Goal: Information Seeking & Learning: Check status

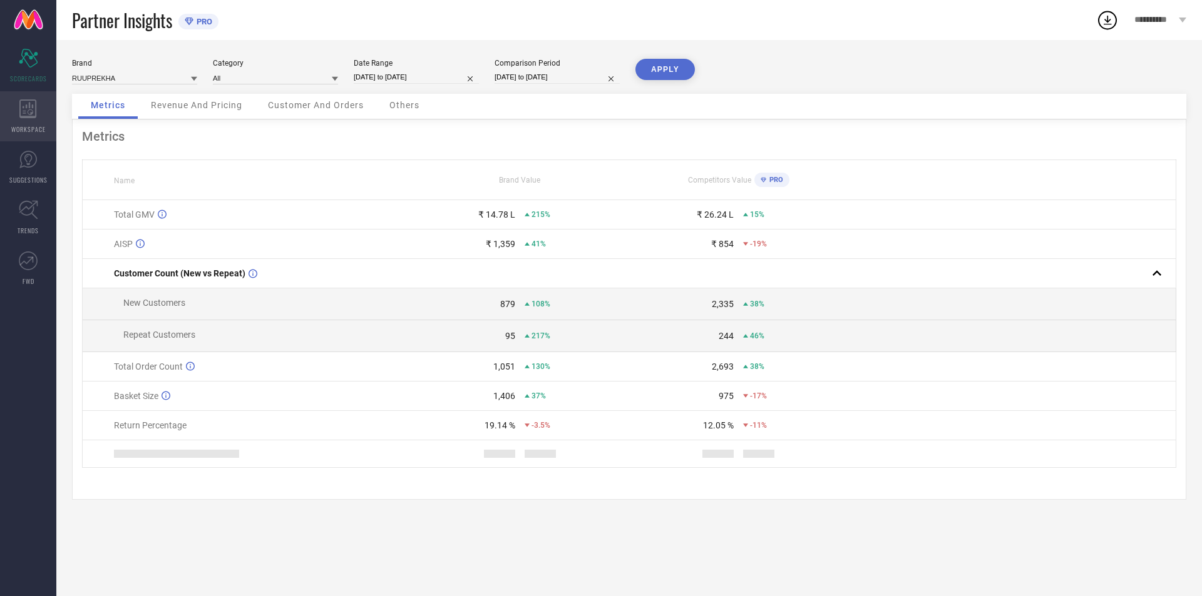
click at [19, 103] on icon at bounding box center [27, 109] width 17 height 19
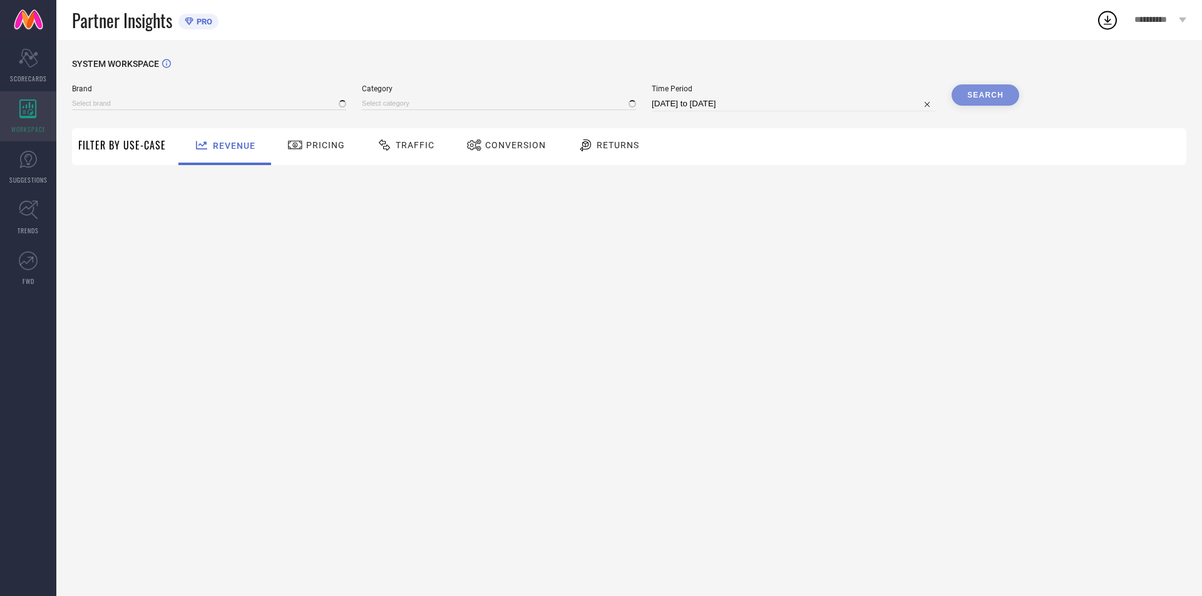
type input "RUUPREKHA"
type input "All"
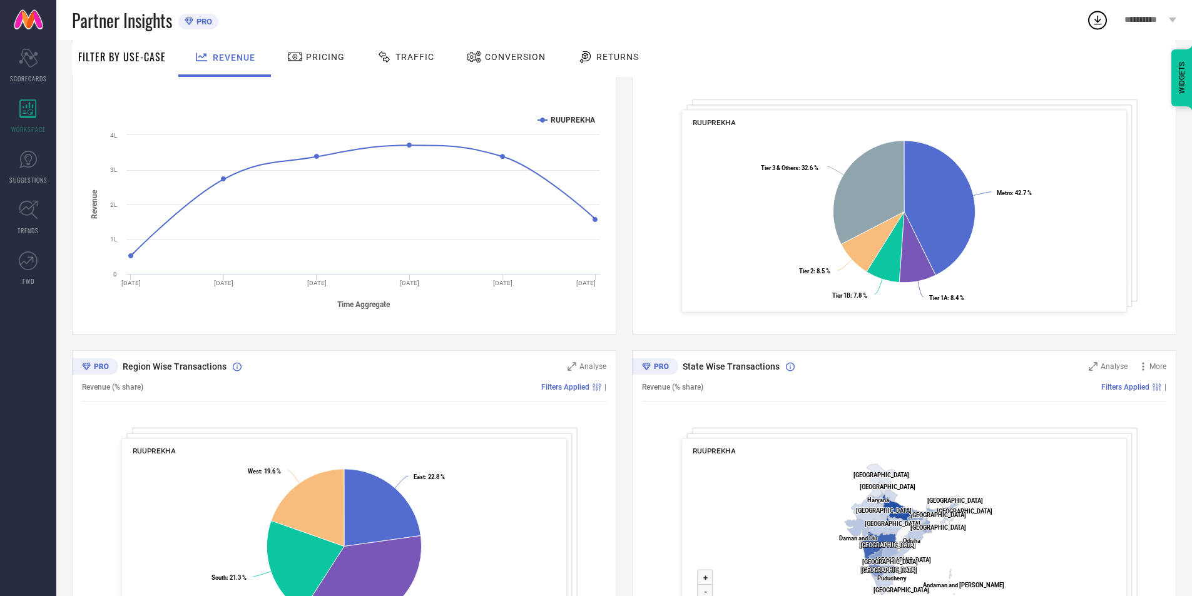
scroll to position [155, 0]
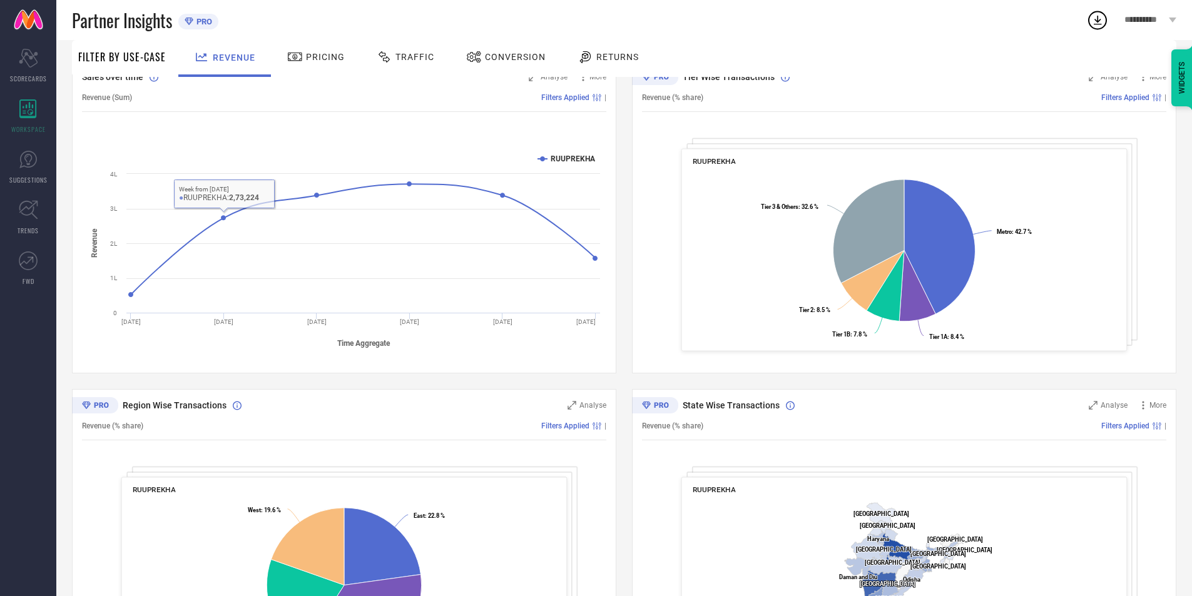
click at [312, 60] on span "Pricing" at bounding box center [325, 57] width 39 height 10
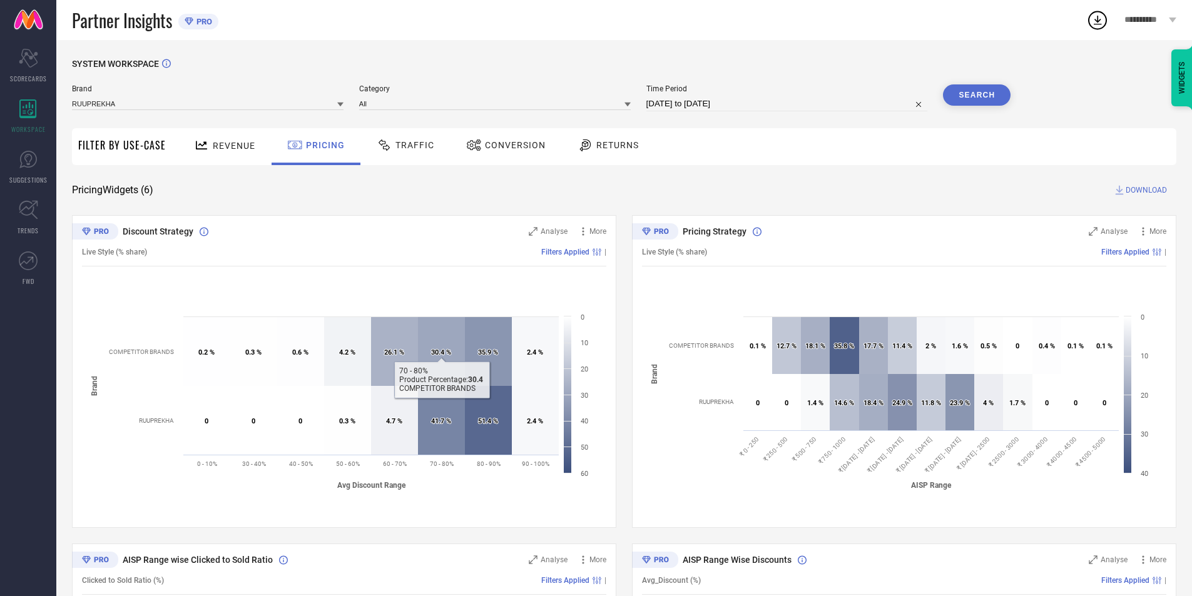
click at [409, 140] on span "Traffic" at bounding box center [415, 145] width 39 height 10
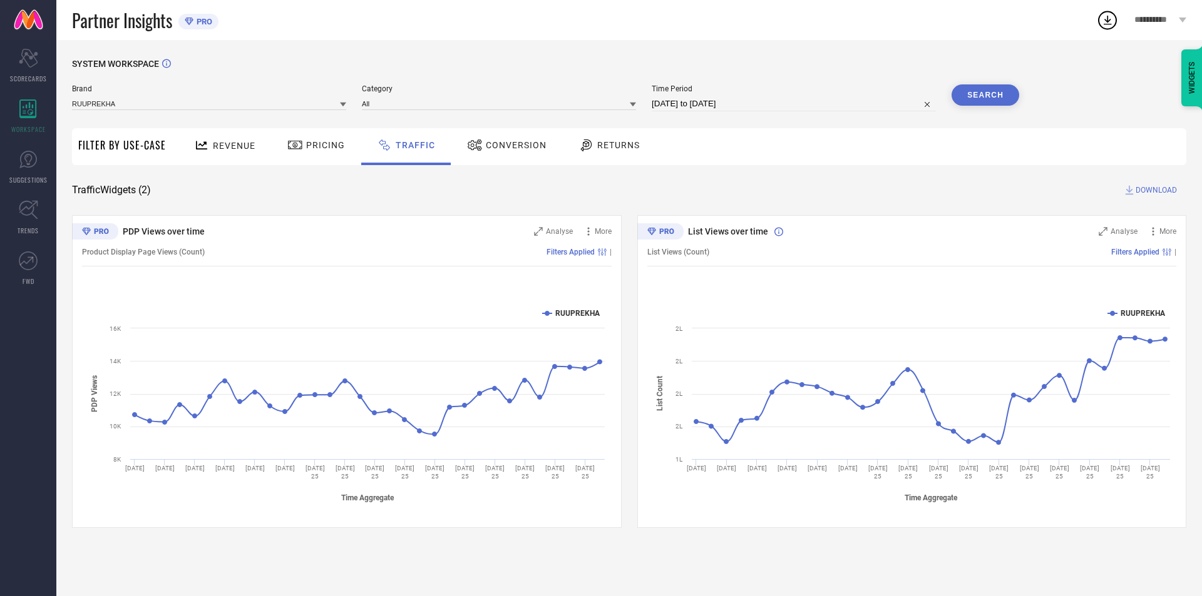
click at [501, 145] on span "Conversion" at bounding box center [516, 145] width 61 height 10
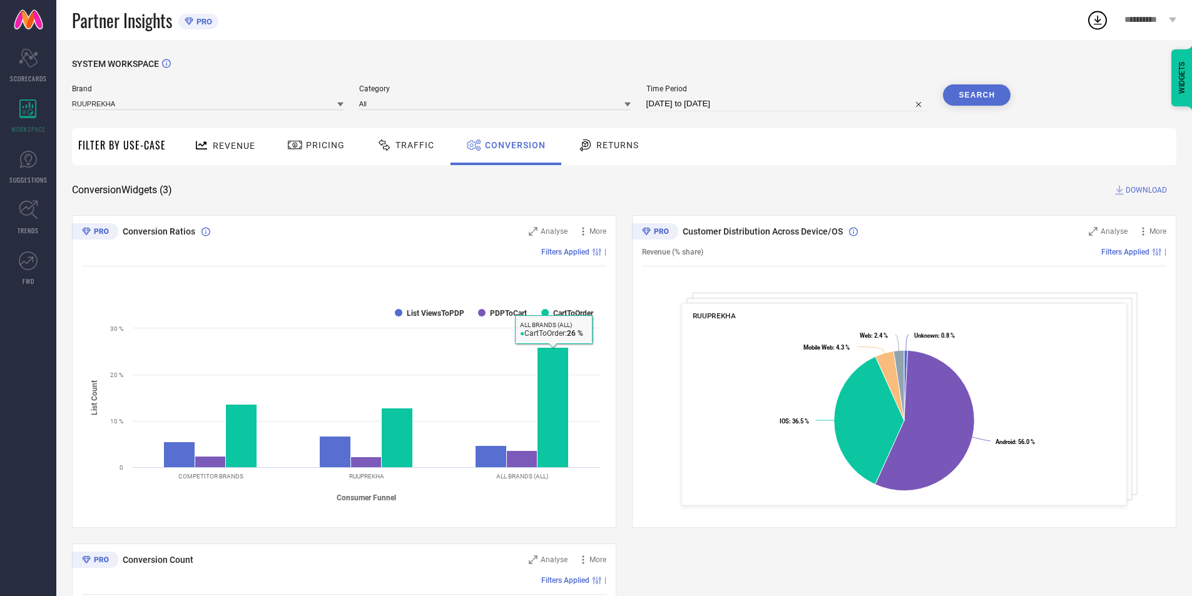
click at [613, 147] on span "Returns" at bounding box center [617, 145] width 43 height 10
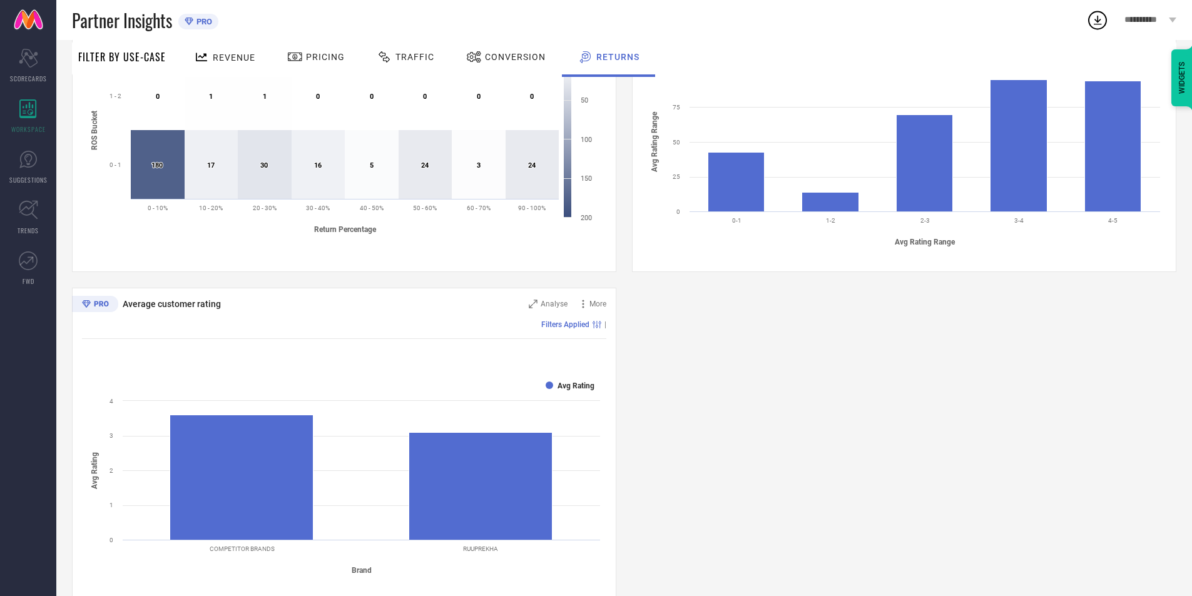
scroll to position [608, 0]
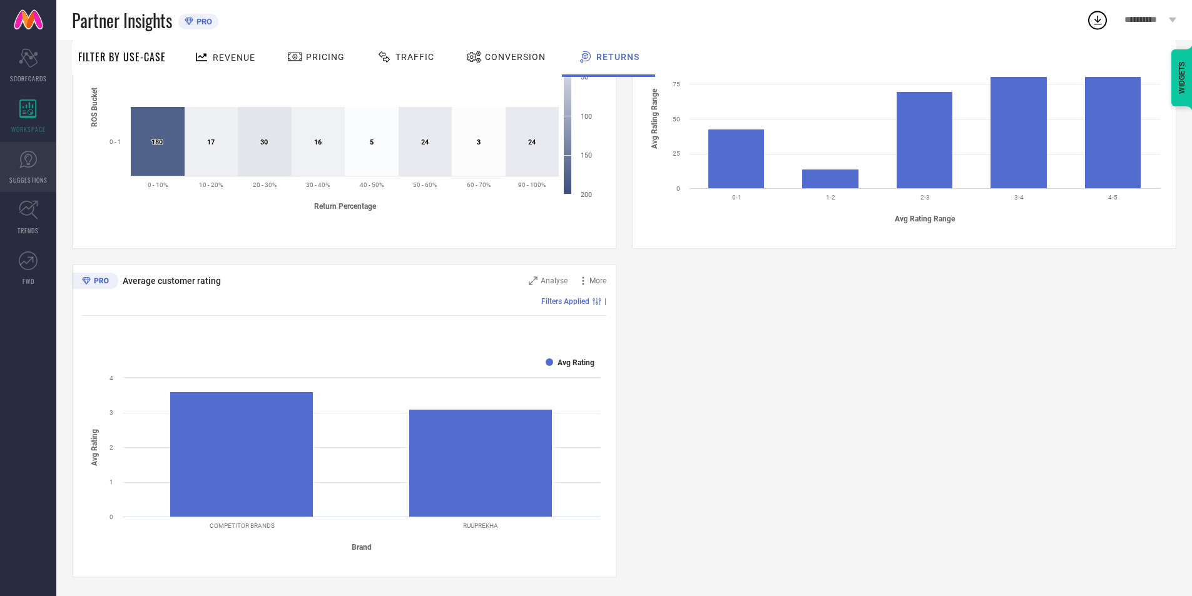
click at [34, 159] on icon at bounding box center [28, 159] width 19 height 19
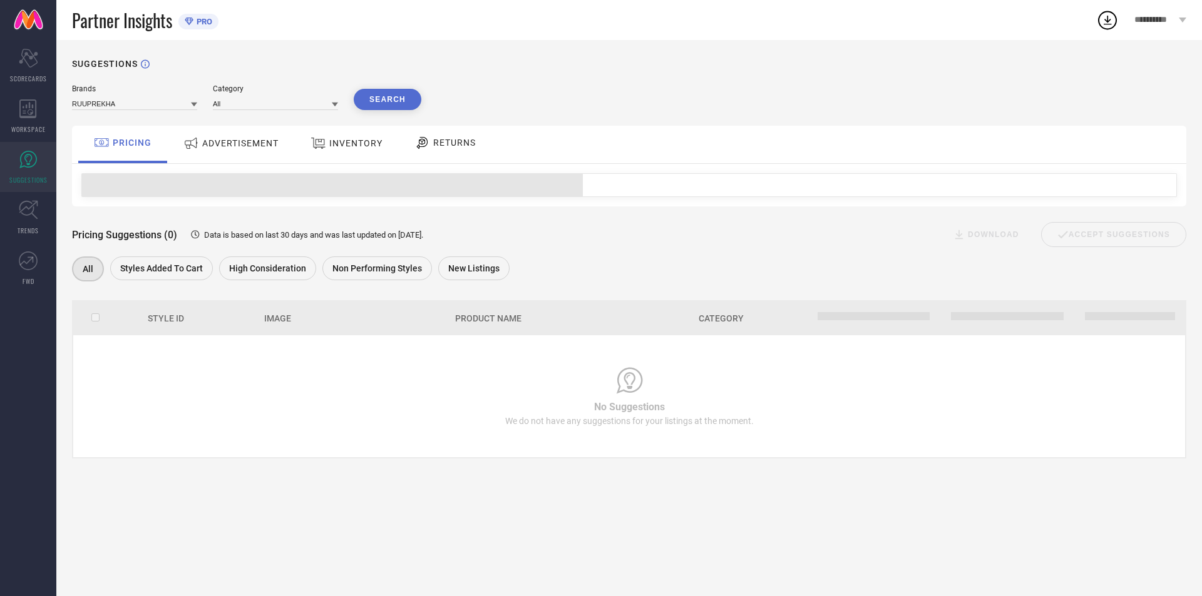
click at [216, 148] on span "ADVERTISEMENT" at bounding box center [240, 143] width 76 height 10
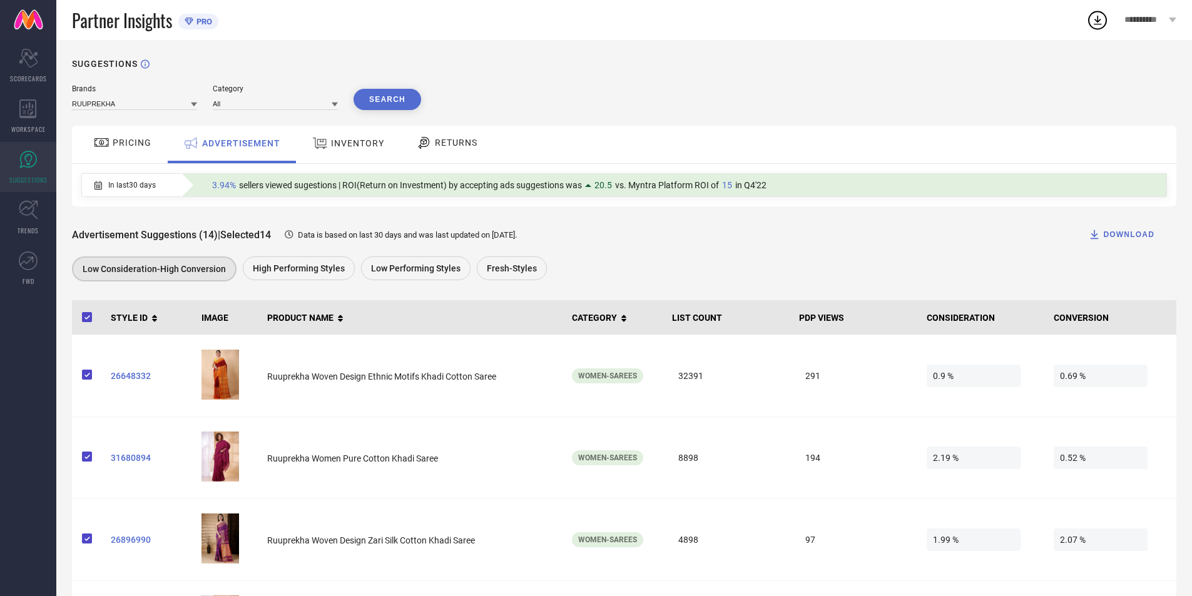
click at [349, 141] on span "INVENTORY" at bounding box center [357, 143] width 53 height 10
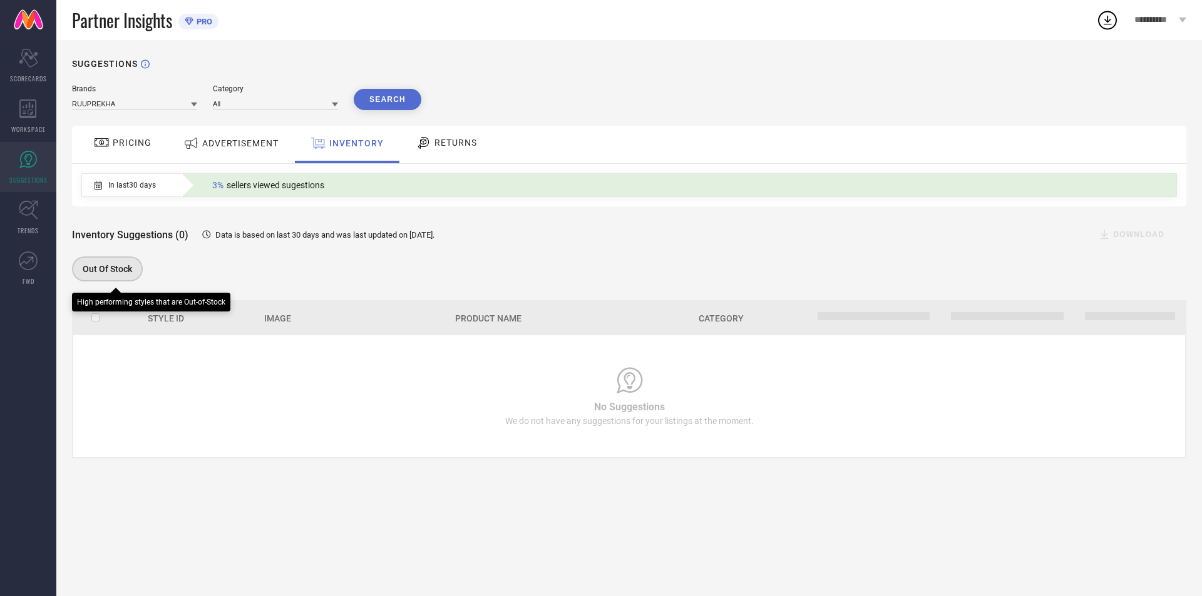
click at [100, 264] on div "Out Of Stock" at bounding box center [107, 269] width 71 height 25
click at [137, 152] on div "PRICING" at bounding box center [123, 142] width 64 height 21
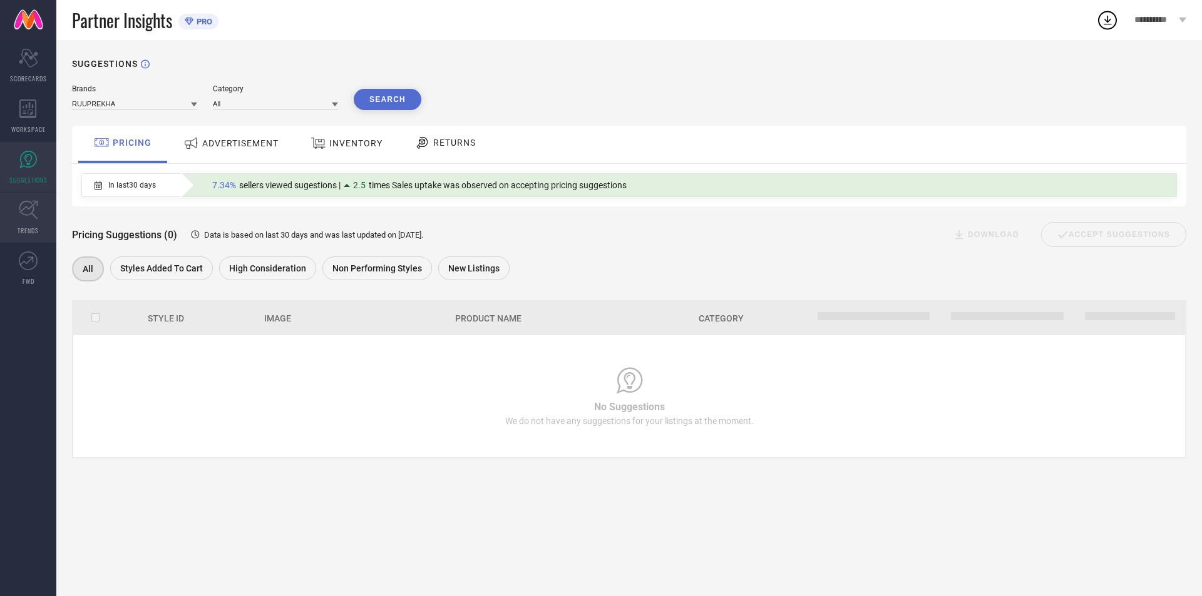
click at [31, 212] on icon at bounding box center [28, 209] width 19 height 19
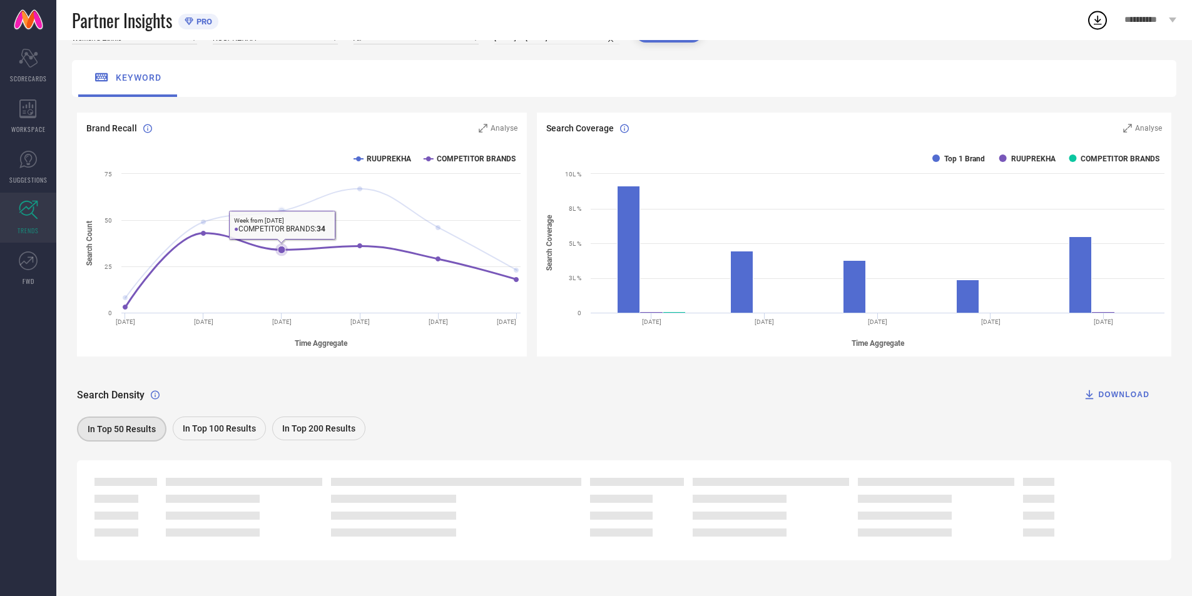
scroll to position [76, 0]
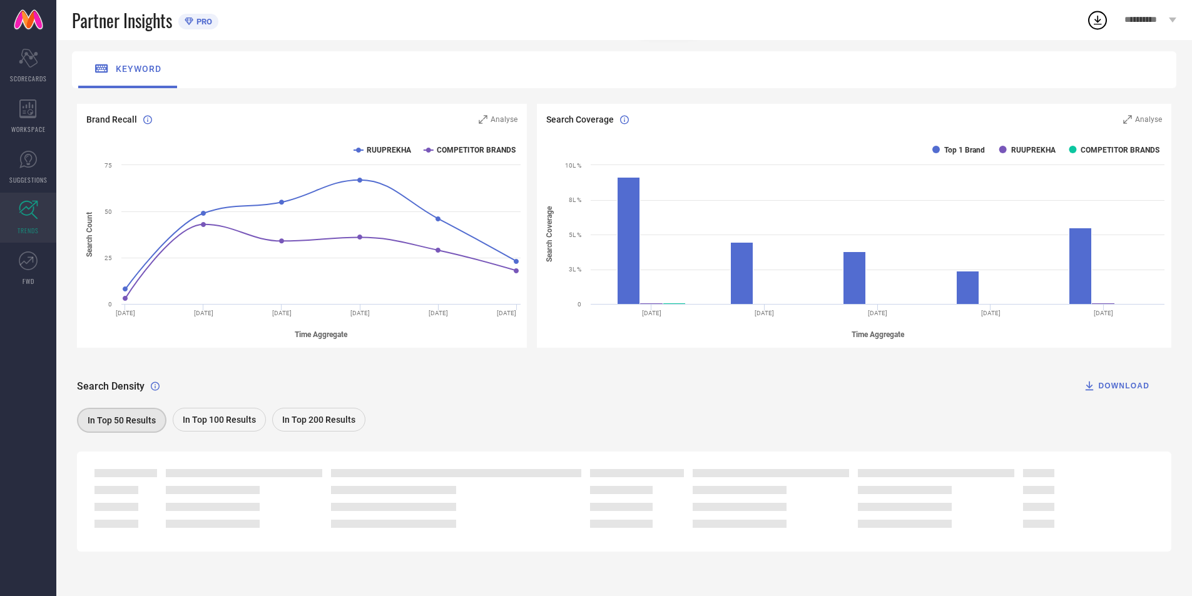
click at [227, 421] on span "In Top 100 Results" at bounding box center [219, 420] width 73 height 10
click at [19, 259] on icon at bounding box center [28, 261] width 19 height 19
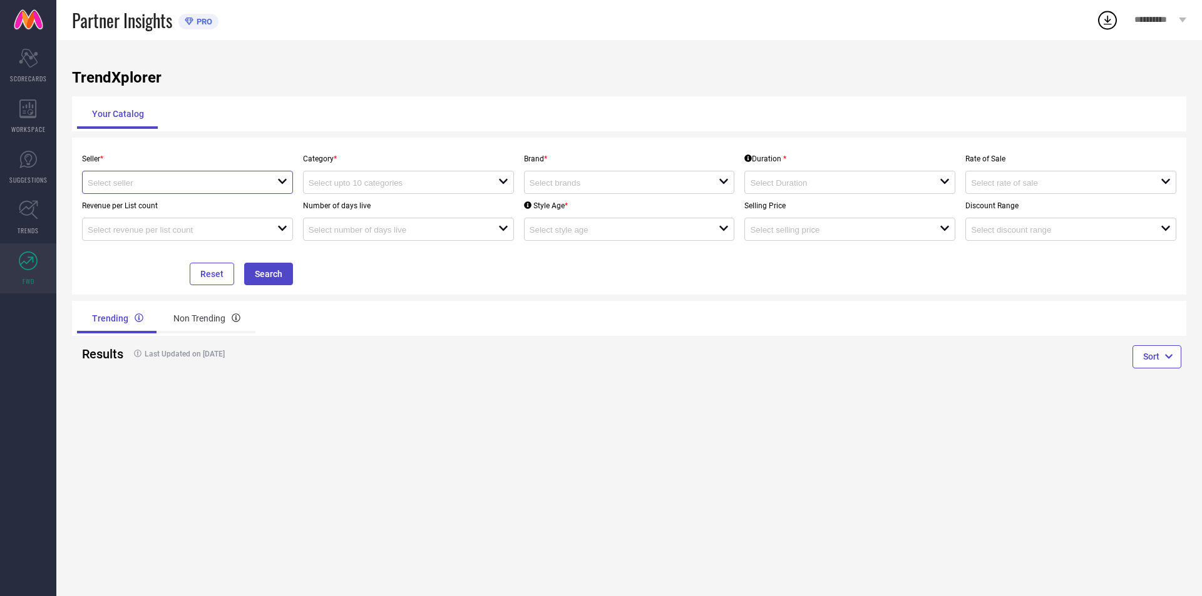
click at [188, 184] on input at bounding box center [173, 182] width 171 height 9
click at [186, 210] on li "PRATAP DAS ( 25626 )" at bounding box center [188, 206] width 210 height 23
type input "PRATAP DAS ( 25626 )"
click at [194, 234] on input at bounding box center [173, 229] width 171 height 9
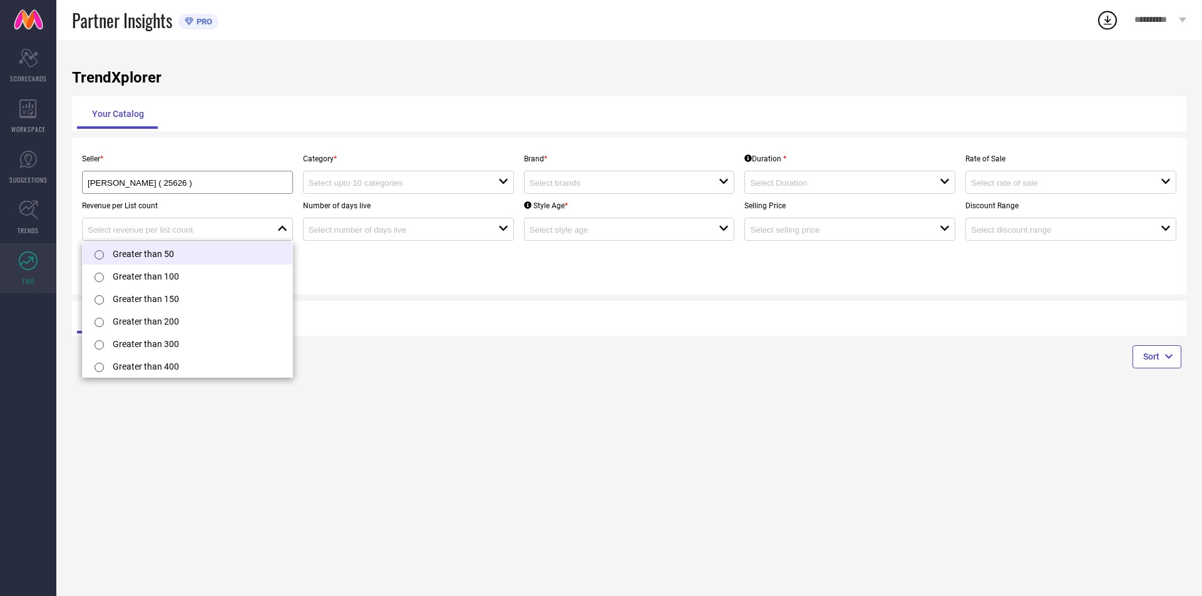
click at [186, 251] on li "Greater than 50" at bounding box center [188, 253] width 210 height 23
type input "Greater than 50"
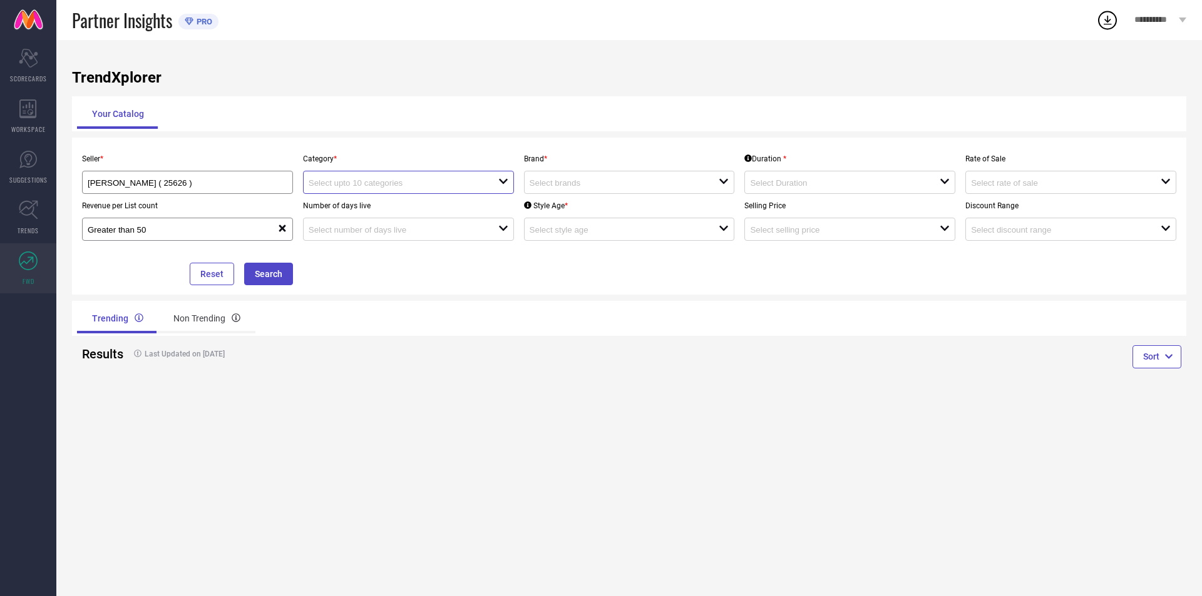
click at [392, 186] on input at bounding box center [394, 182] width 171 height 9
click at [383, 205] on div "No results found" at bounding box center [408, 205] width 211 height 21
click at [387, 239] on div "open" at bounding box center [408, 229] width 211 height 23
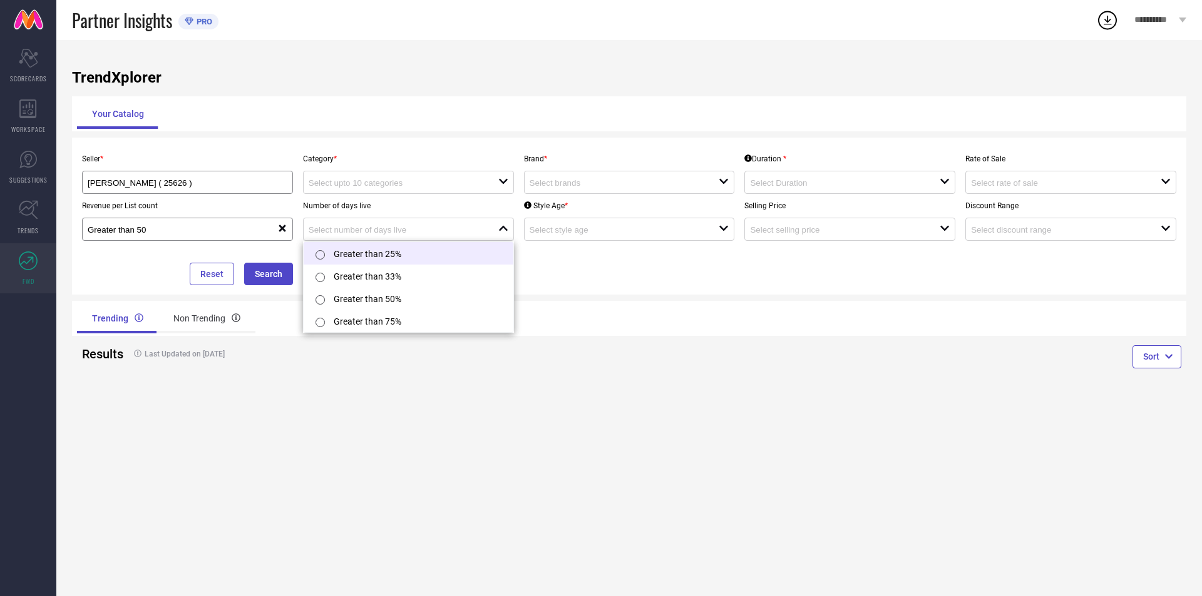
click at [388, 252] on li "Greater than 25%" at bounding box center [409, 253] width 210 height 23
type input "Greater than 25%"
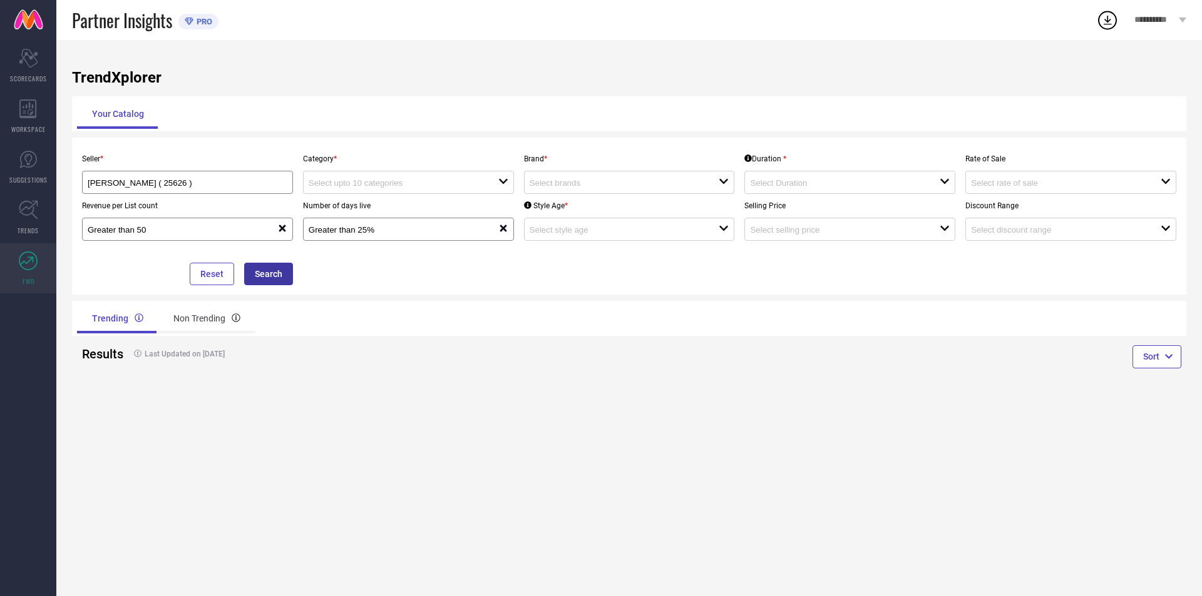
click at [262, 268] on button "Search" at bounding box center [268, 274] width 49 height 23
click at [215, 320] on div "Non Trending" at bounding box center [206, 319] width 97 height 30
click at [28, 17] on link at bounding box center [28, 20] width 56 height 40
